Goal: Task Accomplishment & Management: Manage account settings

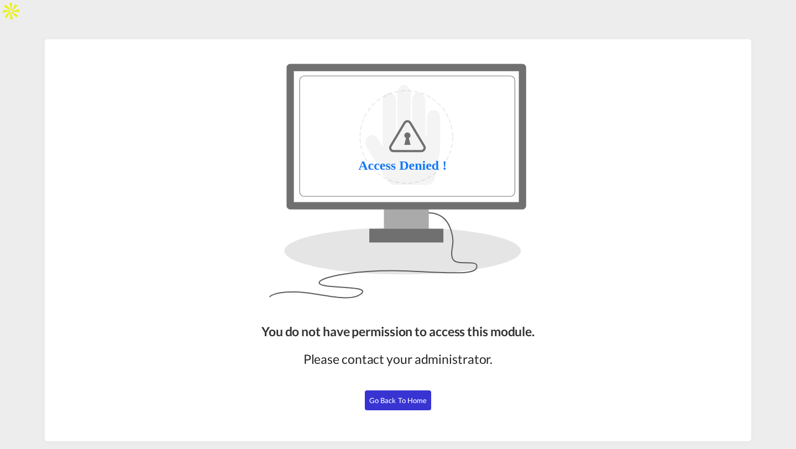
click at [407, 404] on button "Go Back to Home" at bounding box center [398, 400] width 66 height 20
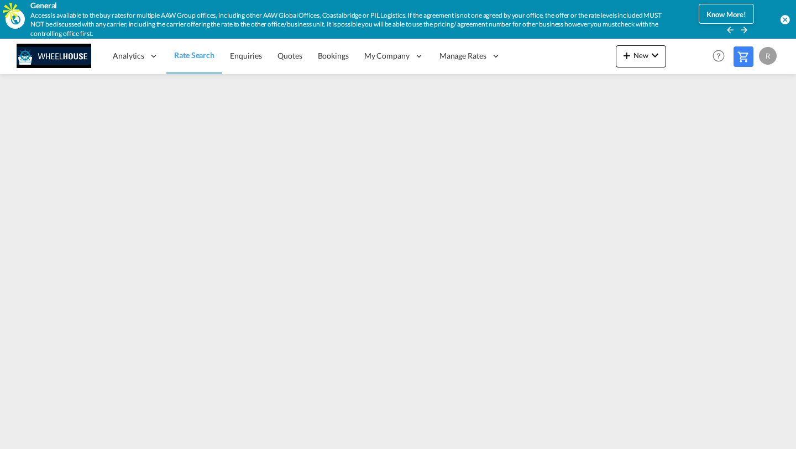
click at [746, 29] on md-icon "icon-arrow-right" at bounding box center [744, 30] width 10 height 10
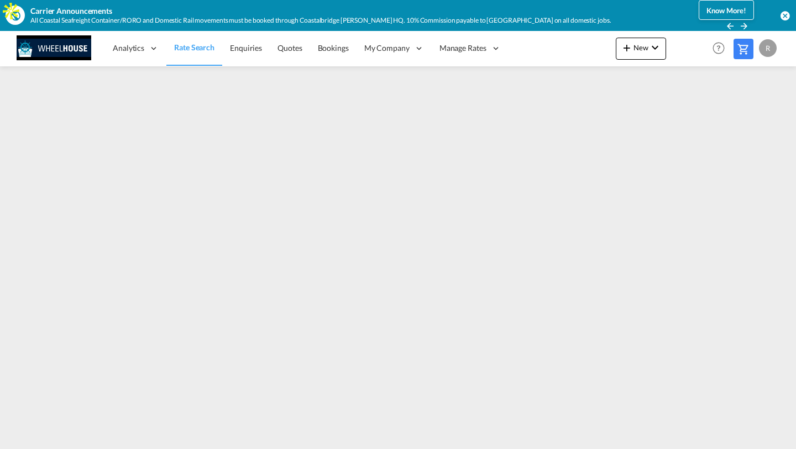
click at [743, 23] on md-icon "icon-arrow-right" at bounding box center [744, 26] width 10 height 10
click at [731, 25] on md-icon "icon-arrow-left" at bounding box center [730, 26] width 10 height 10
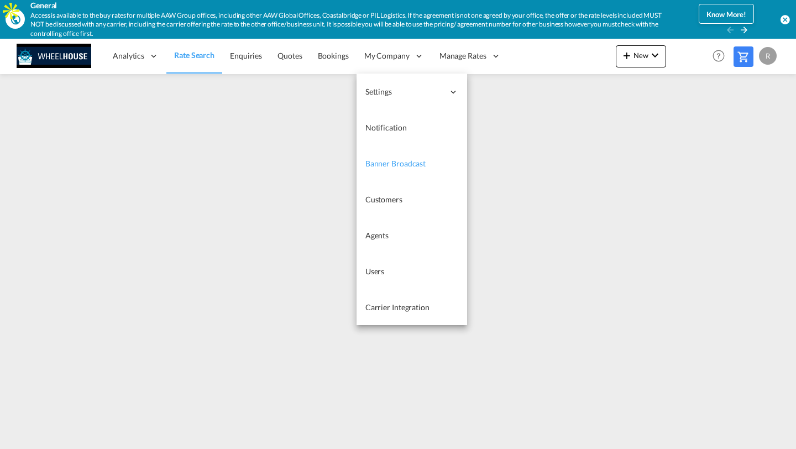
click at [388, 171] on link "Banner Broadcast" at bounding box center [411, 163] width 111 height 36
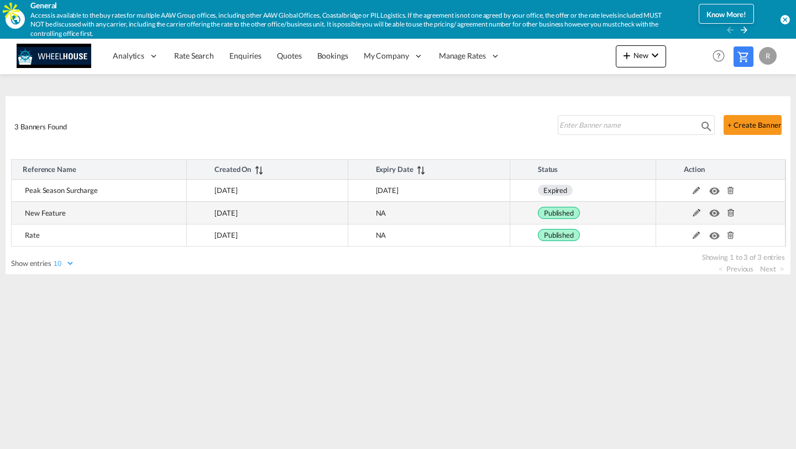
click at [698, 214] on md-icon at bounding box center [696, 213] width 14 height 8
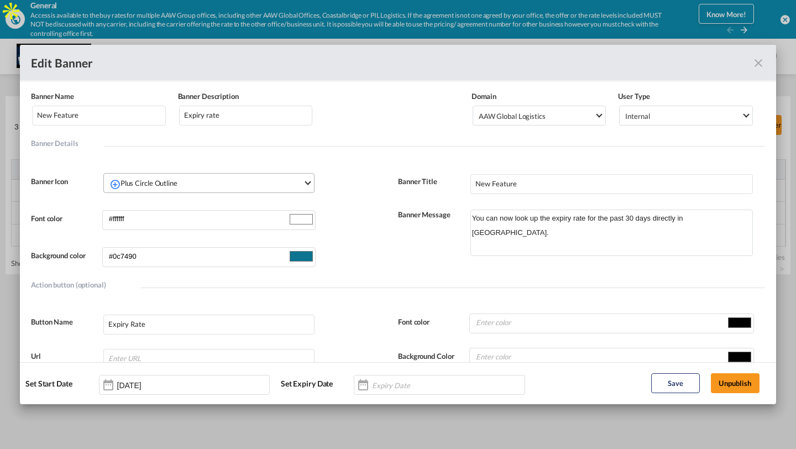
click at [257, 176] on md-select-value "Plus Circle Outline" at bounding box center [211, 182] width 206 height 18
click at [380, 146] on md-backdrop at bounding box center [398, 224] width 796 height 449
click at [737, 226] on textarea "You can now look up the expiry rate for the past 30 days directly in Wheelhouse." at bounding box center [611, 232] width 282 height 46
type textarea "You can now look up the expiry rate for the past 30 days directly in Wheelhouse!"
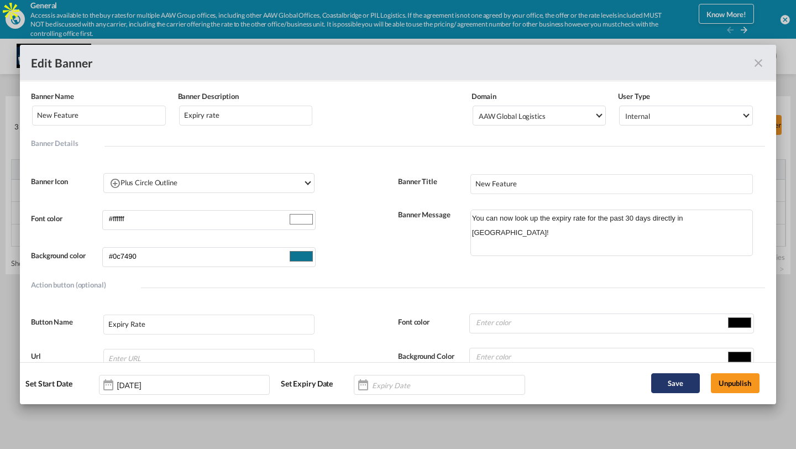
click at [674, 385] on button "Save" at bounding box center [675, 383] width 49 height 20
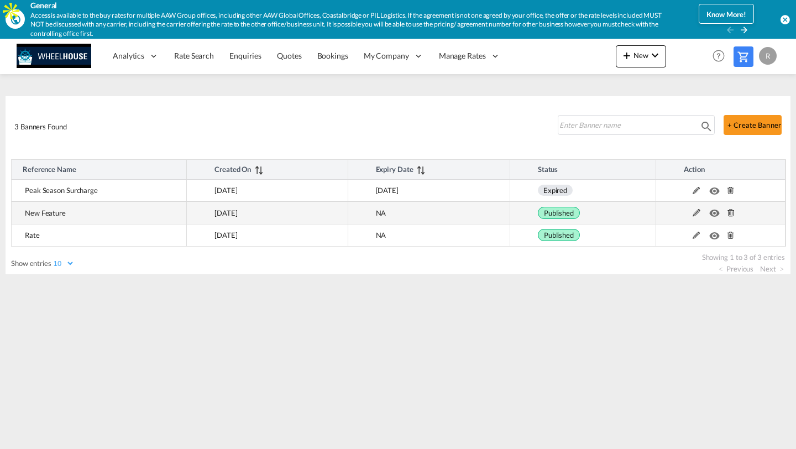
click at [695, 212] on md-icon at bounding box center [696, 213] width 14 height 8
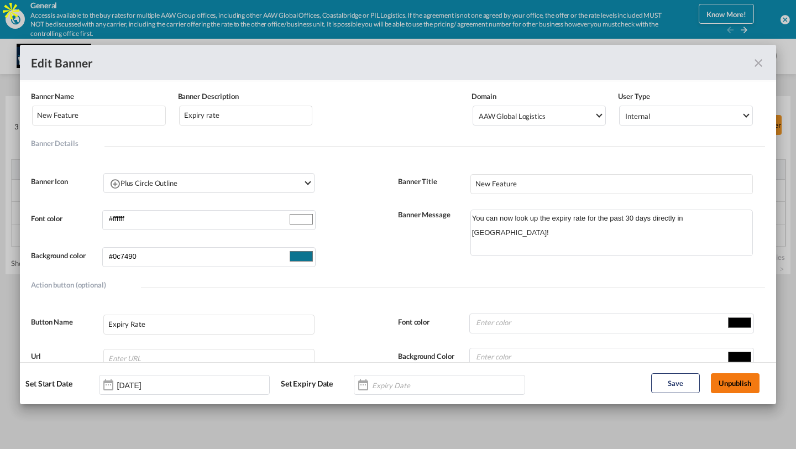
click at [724, 383] on button "Unpublish" at bounding box center [735, 383] width 49 height 20
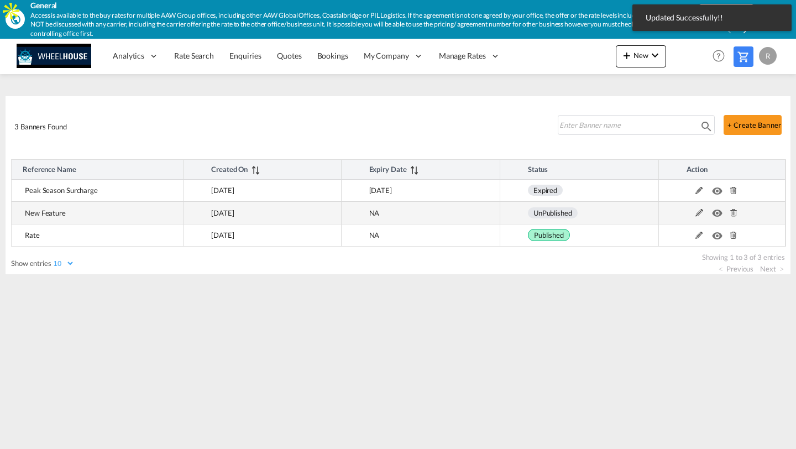
click at [701, 210] on md-icon at bounding box center [699, 213] width 14 height 8
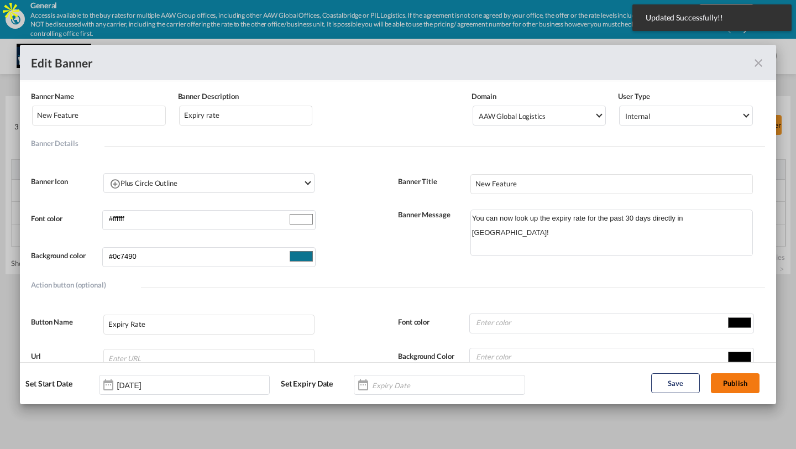
click at [724, 381] on button "Publish" at bounding box center [735, 383] width 49 height 20
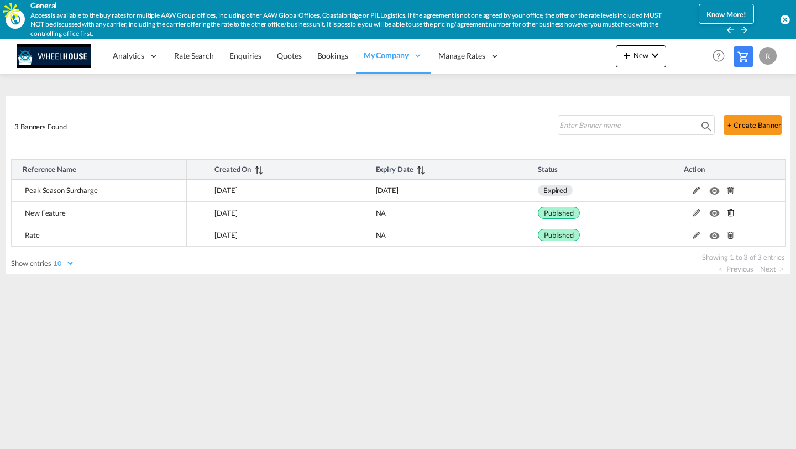
click at [730, 31] on md-icon "icon-arrow-left" at bounding box center [730, 30] width 10 height 10
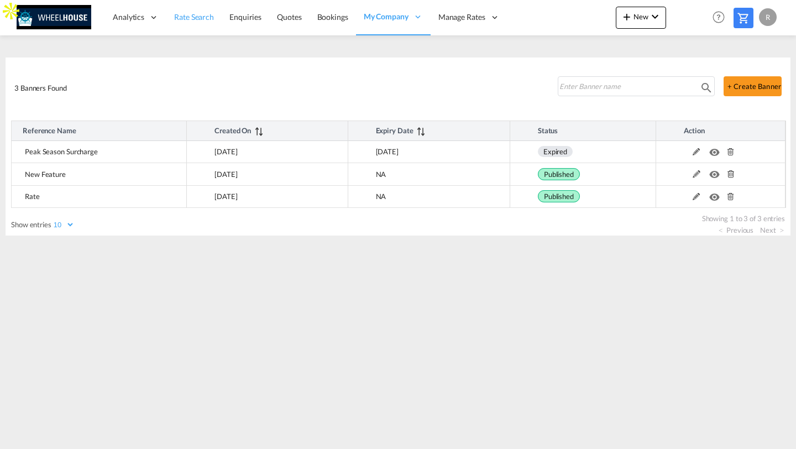
click at [180, 19] on span "Rate Search" at bounding box center [194, 16] width 40 height 9
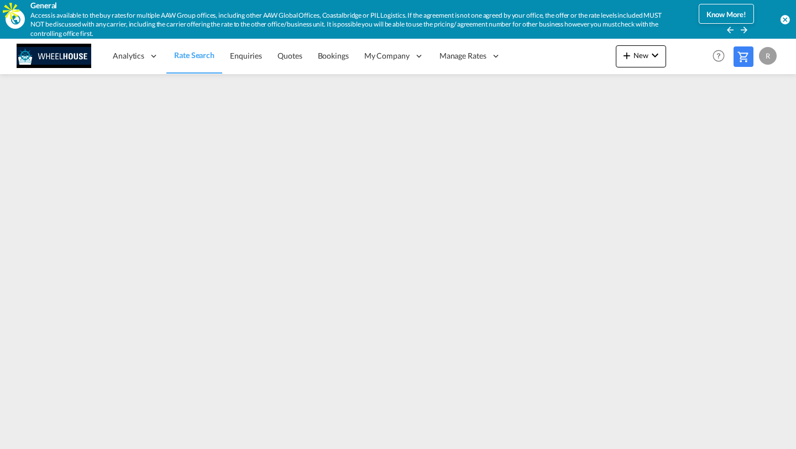
click at [732, 31] on md-icon "icon-arrow-left" at bounding box center [730, 30] width 10 height 10
click at [744, 29] on md-icon "icon-arrow-right" at bounding box center [744, 30] width 10 height 10
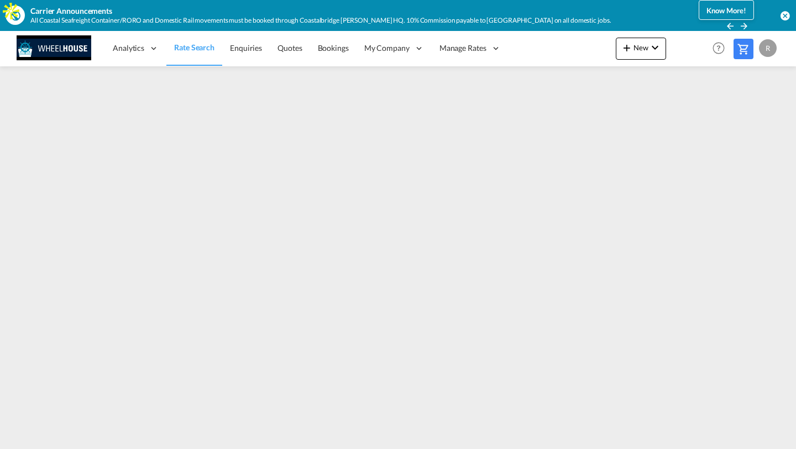
click at [744, 29] on md-icon "icon-arrow-right" at bounding box center [744, 26] width 10 height 10
click at [286, 48] on span "Quotes" at bounding box center [289, 47] width 24 height 9
click at [242, 46] on span "Enquiries" at bounding box center [245, 47] width 32 height 9
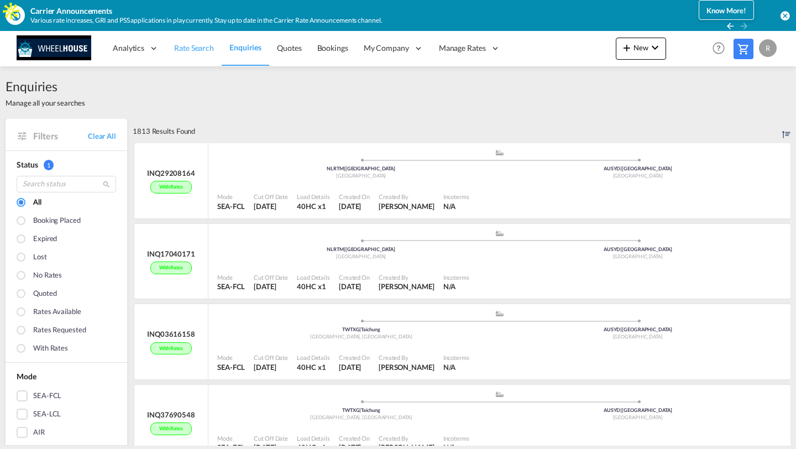
click at [196, 51] on span "Rate Search" at bounding box center [194, 47] width 40 height 9
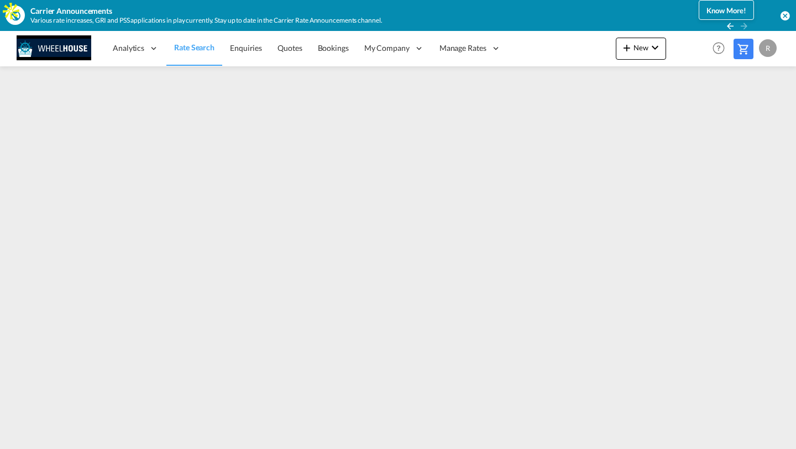
click at [731, 7] on span "Know More!" at bounding box center [726, 10] width 40 height 9
click at [728, 28] on md-icon "icon-arrow-left" at bounding box center [730, 26] width 10 height 10
